Goal: Transaction & Acquisition: Download file/media

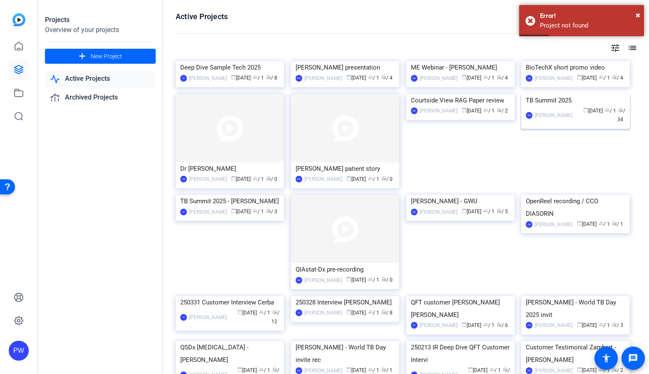
click at [537, 94] on img at bounding box center [575, 94] width 108 height 0
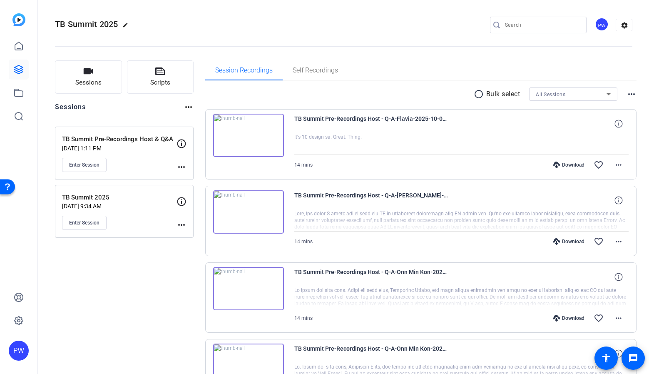
click at [252, 284] on img at bounding box center [248, 288] width 71 height 43
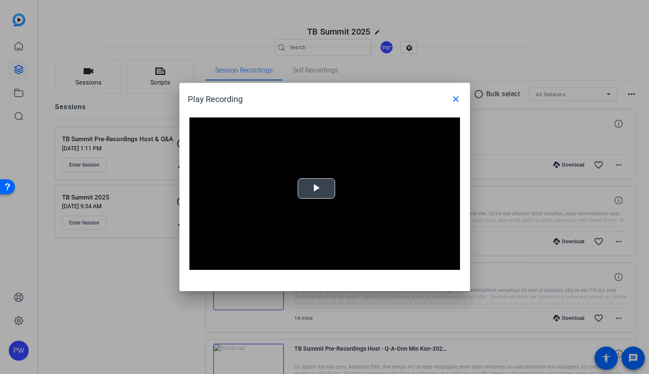
click at [316, 189] on span "Video Player" at bounding box center [316, 189] width 0 height 0
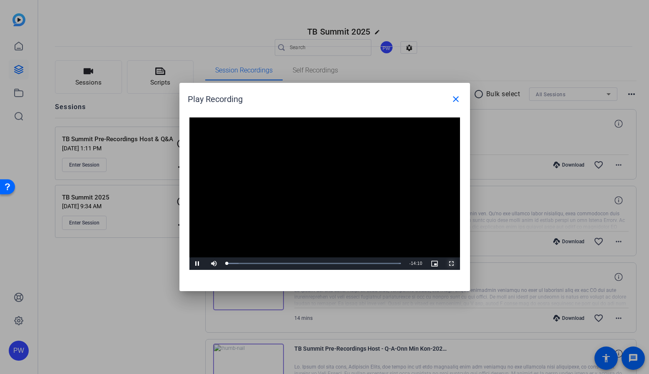
click at [451, 264] on span "Video Player" at bounding box center [451, 264] width 17 height 0
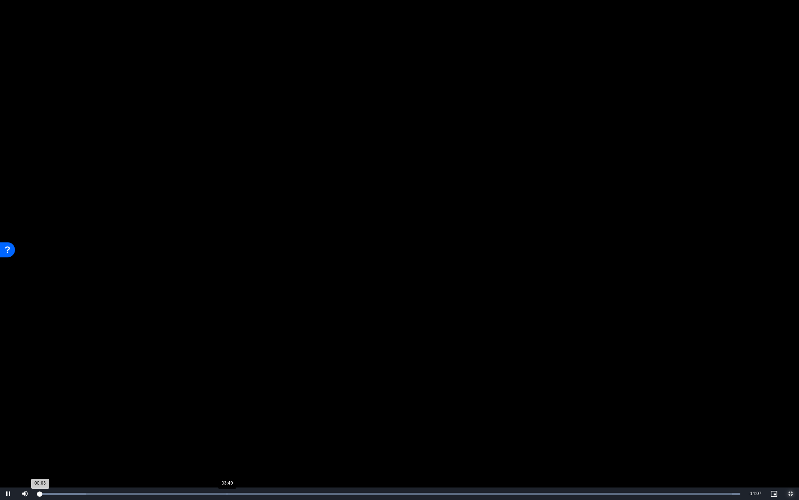
click at [226, 373] on div "Loaded : 100.00% 03:49 00:03" at bounding box center [389, 493] width 712 height 12
drag, startPoint x: 225, startPoint y: 490, endPoint x: 213, endPoint y: 488, distance: 11.9
click at [223, 373] on div "Loaded : 100.00% 03:45 03:46" at bounding box center [389, 493] width 712 height 12
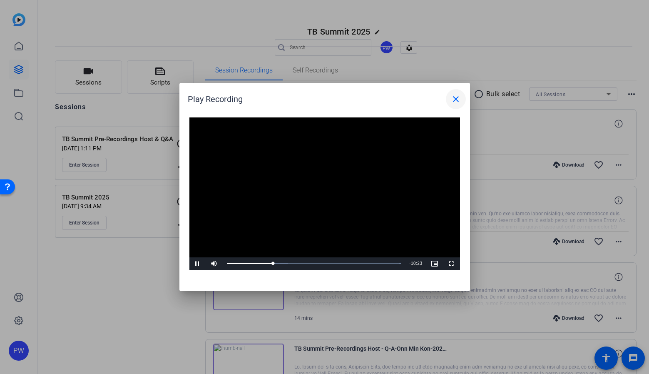
click at [455, 102] on mat-icon "close" at bounding box center [456, 99] width 10 height 10
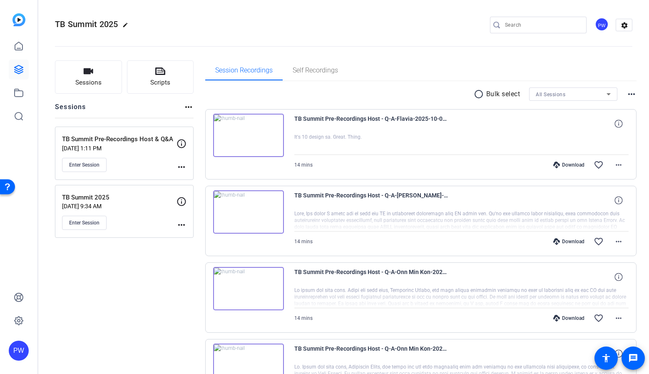
click at [242, 209] on img at bounding box center [248, 211] width 71 height 43
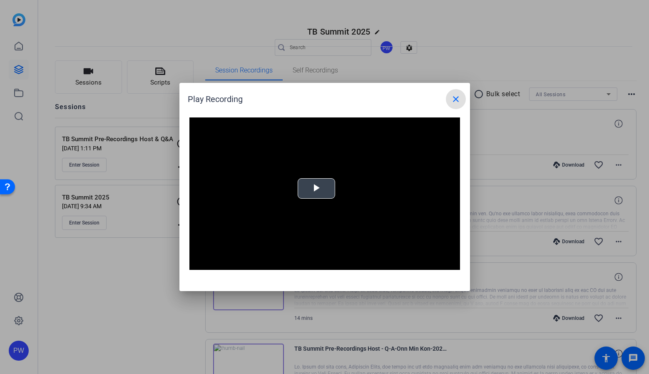
click at [320, 202] on video "Video Player" at bounding box center [324, 193] width 271 height 152
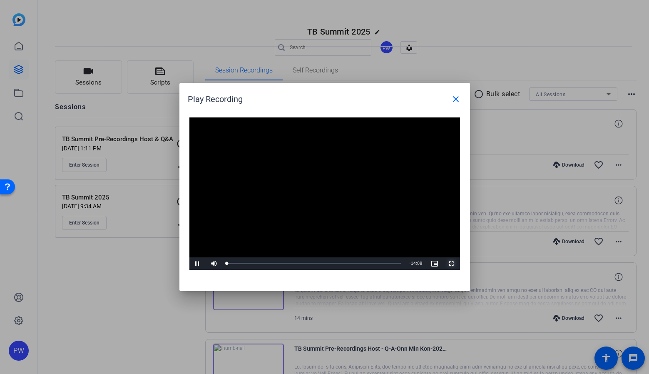
click at [450, 264] on span "Video Player" at bounding box center [451, 264] width 17 height 0
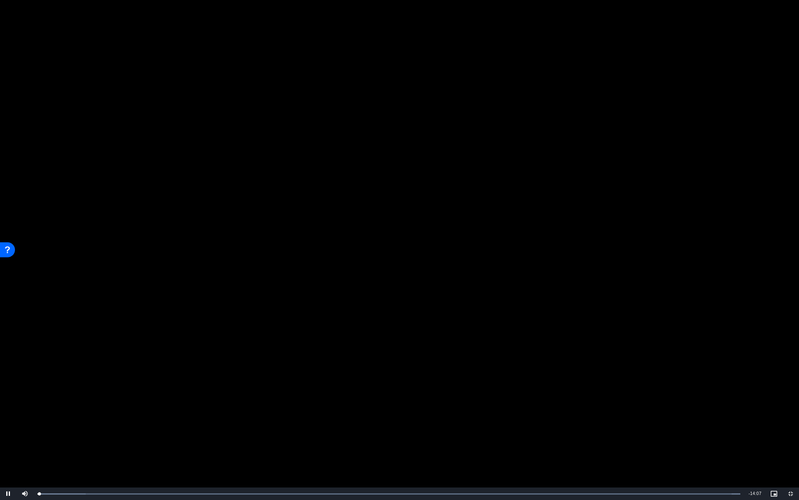
click at [477, 337] on video "Video Player" at bounding box center [399, 250] width 799 height 500
click at [88, 373] on div "Loaded : 100.00% 00:02" at bounding box center [389, 493] width 712 height 12
click at [127, 373] on div "Loaded : 100.00% 01:48 01:00" at bounding box center [388, 494] width 703 height 2
click at [163, 373] on div "Loaded : 100.00% 02:29 01:48" at bounding box center [388, 494] width 703 height 2
click at [14, 373] on span "Video Player" at bounding box center [8, 493] width 17 height 0
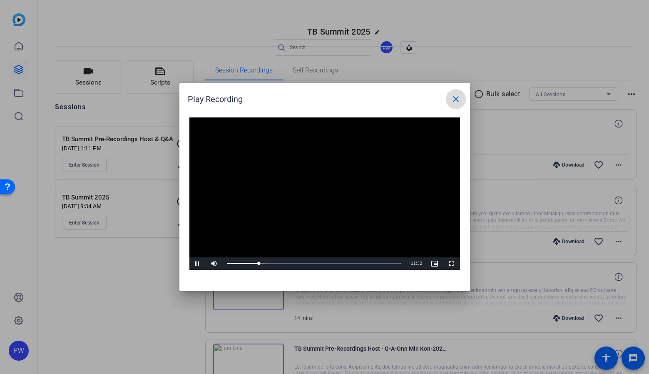
click at [454, 99] on mat-icon "close" at bounding box center [456, 99] width 10 height 10
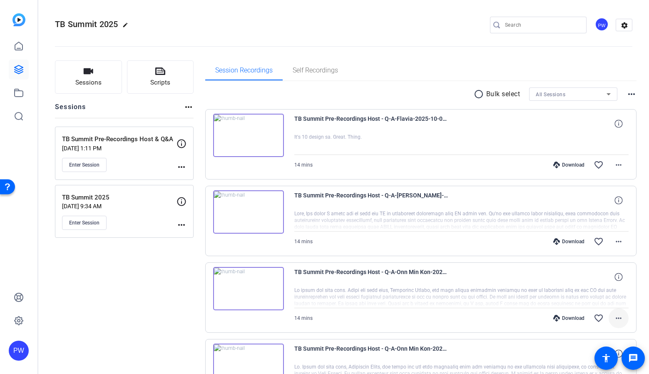
click at [616, 316] on mat-icon "more_horiz" at bounding box center [619, 318] width 10 height 10
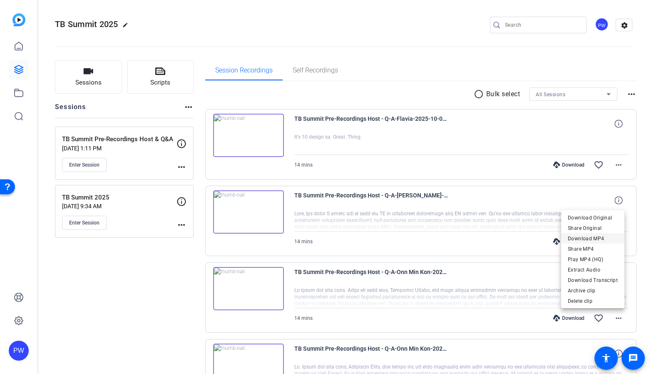
click at [602, 239] on span "Download MP4" at bounding box center [593, 239] width 50 height 10
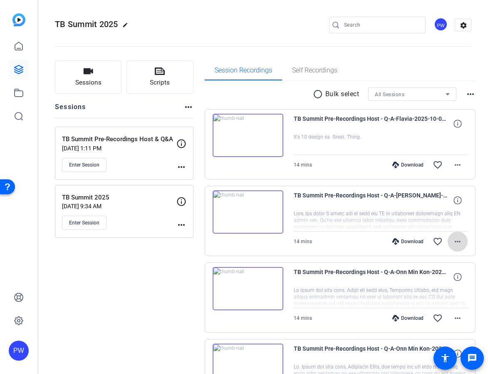
click at [458, 243] on mat-icon "more_horiz" at bounding box center [458, 241] width 10 height 10
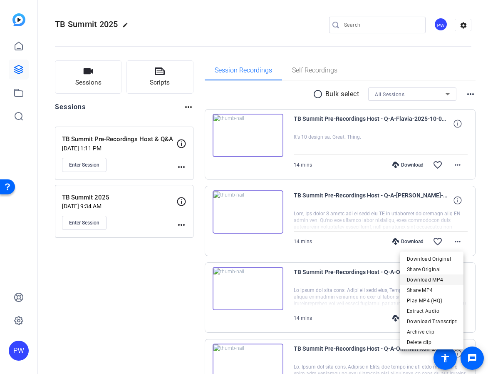
click at [440, 282] on span "Download MP4" at bounding box center [432, 280] width 50 height 10
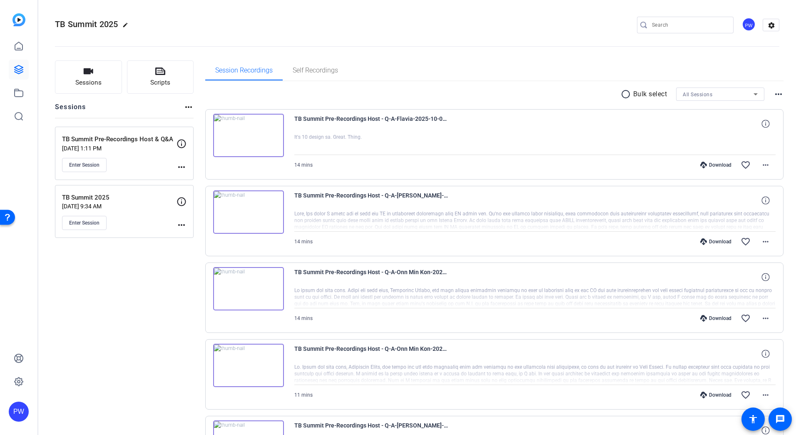
scroll to position [42, 0]
